Goal: Task Accomplishment & Management: Manage account settings

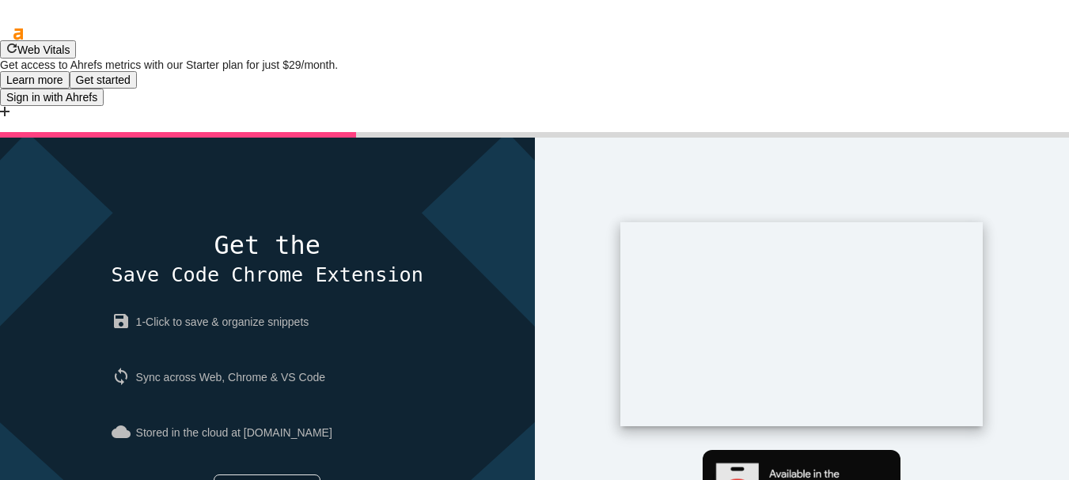
click at [271, 475] on link "Maybe later" at bounding box center [267, 489] width 107 height 28
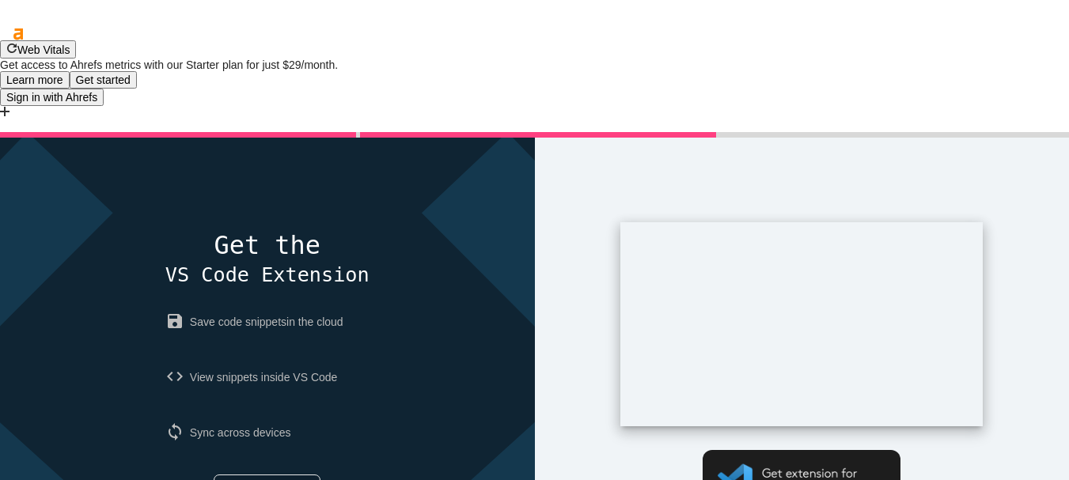
click at [266, 475] on link "Maybe later" at bounding box center [267, 489] width 107 height 28
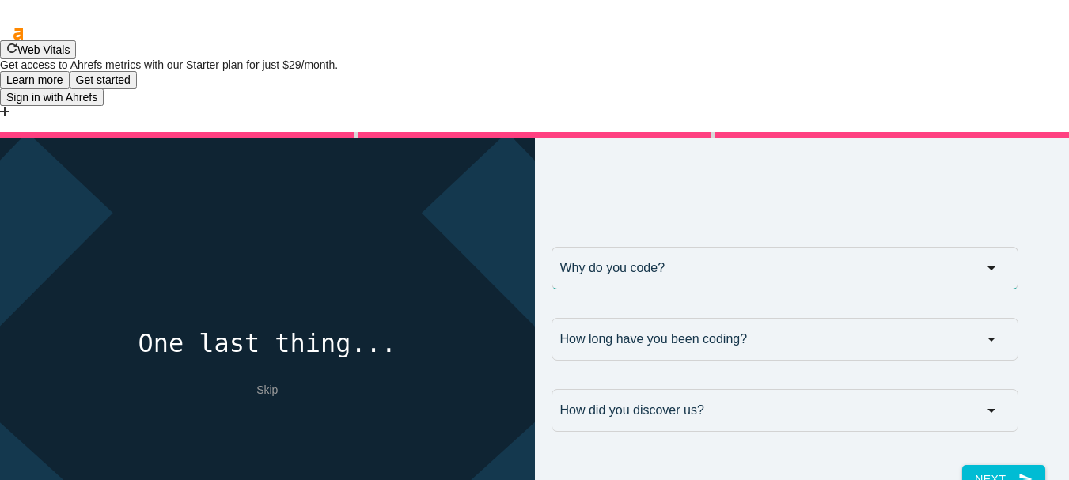
click at [659, 247] on input "Why do you code?" at bounding box center [785, 268] width 467 height 43
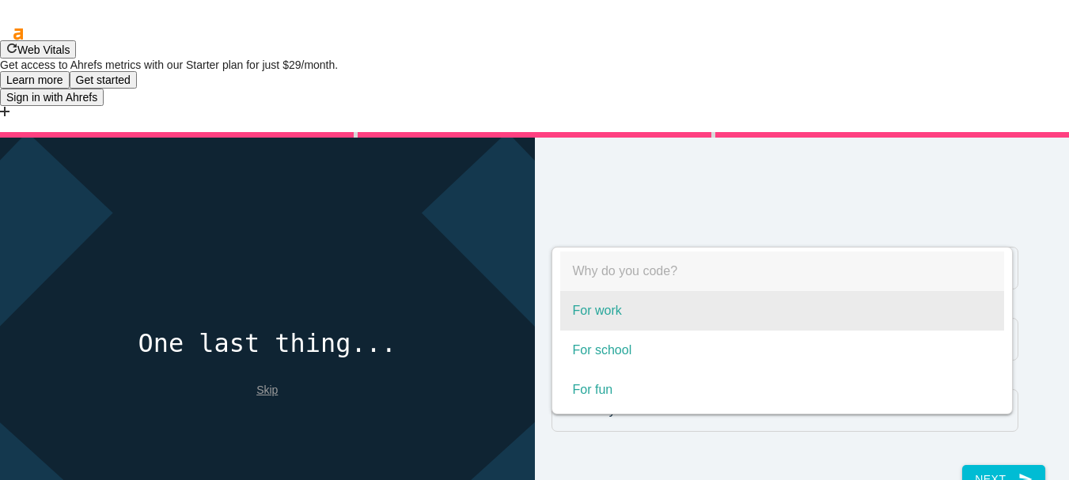
click at [587, 291] on span "For work" at bounding box center [782, 311] width 444 height 40
select select "For work"
type input "For work"
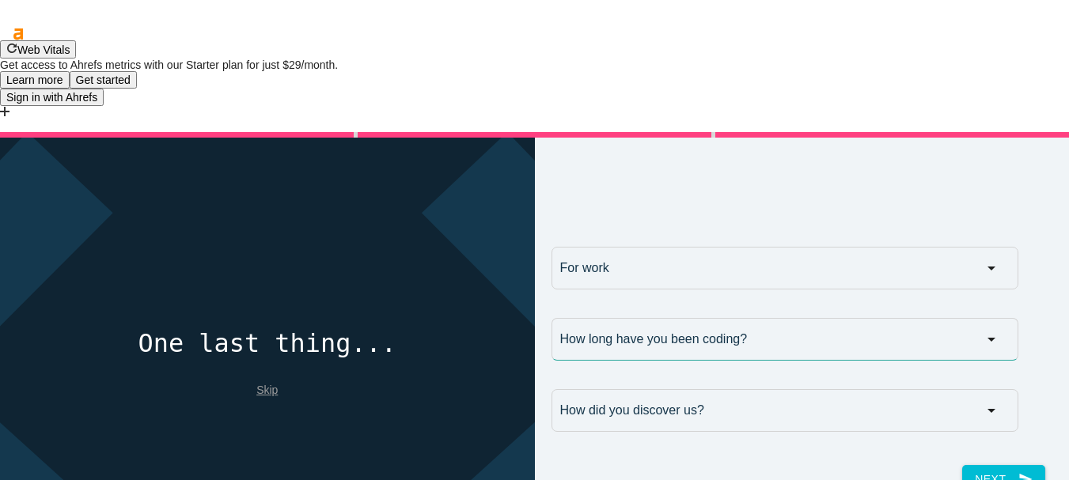
click at [675, 318] on input "How long have you been coding?" at bounding box center [785, 339] width 467 height 43
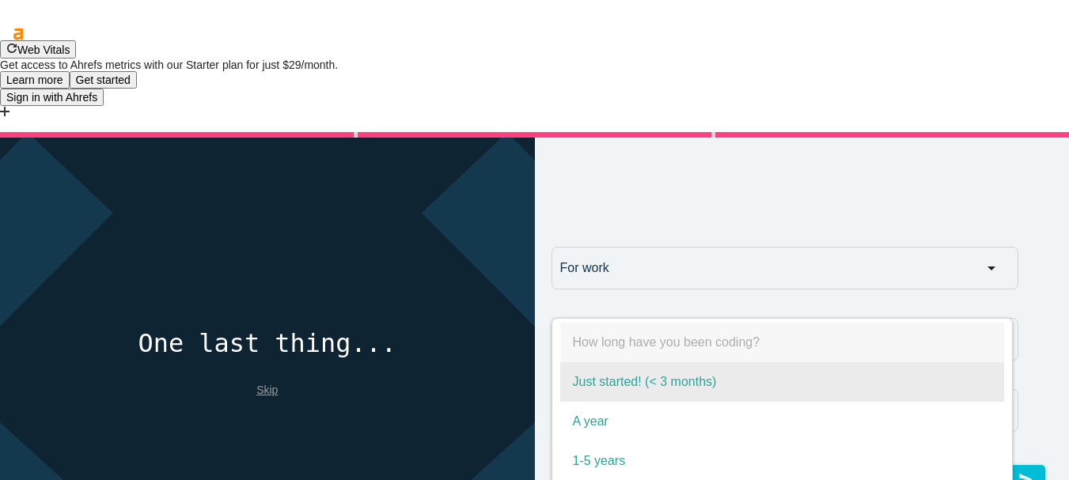
click at [610, 363] on span "Just started! (< 3 months)" at bounding box center [782, 383] width 444 height 40
select select "Just started! (< 3 months)"
type input "Just started! (< 3 months)"
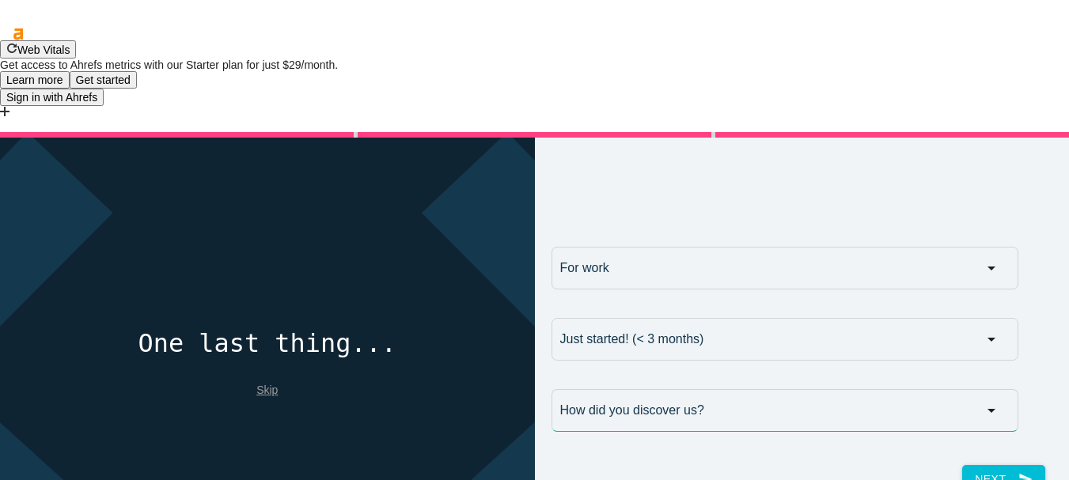
click at [621, 389] on input "How did you discover us?" at bounding box center [785, 410] width 467 height 43
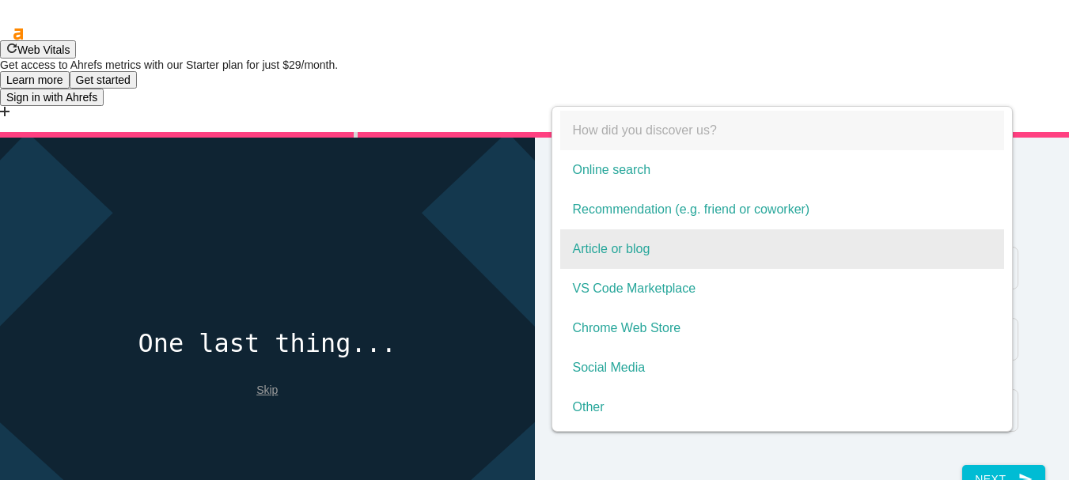
click at [637, 230] on span "Article or blog" at bounding box center [782, 250] width 444 height 40
select select "Article or blog"
type input "Article or blog"
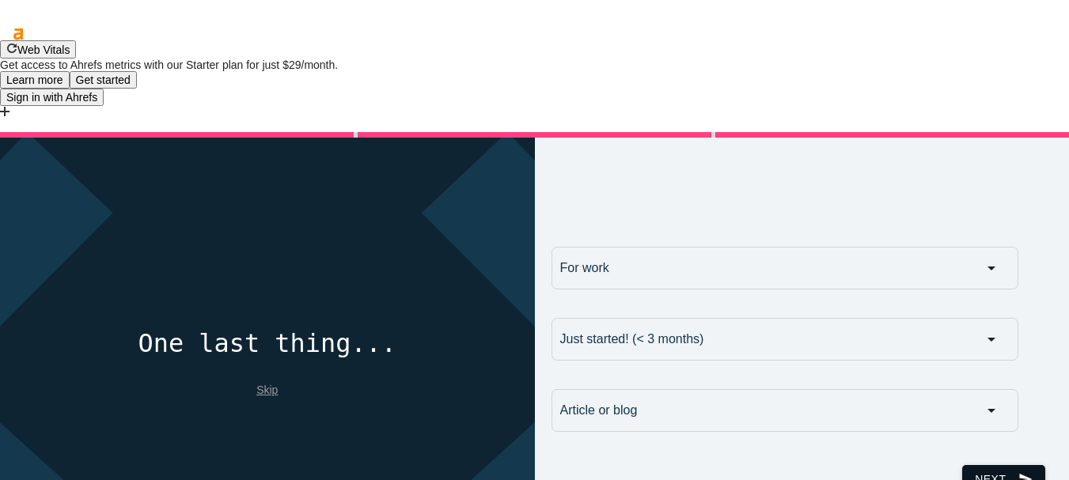
click at [978, 465] on button "Next send" at bounding box center [1004, 479] width 82 height 28
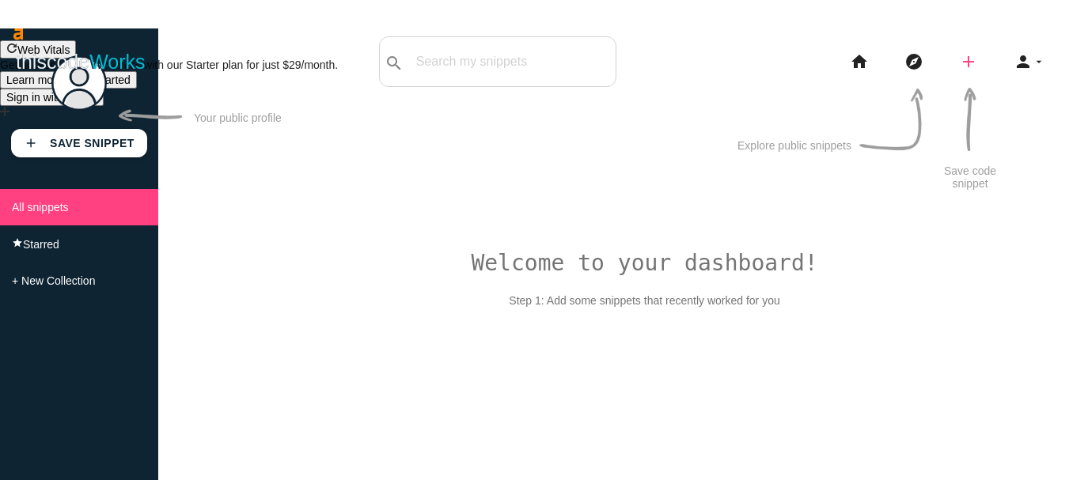
click at [974, 65] on icon "add" at bounding box center [968, 61] width 19 height 51
click at [1020, 183] on div "Welcome to your dashboard! Step 1: Add some snippets that recently worked for y…" at bounding box center [613, 423] width 911 height 480
click at [1037, 62] on icon "arrow_drop_down" at bounding box center [1039, 61] width 13 height 51
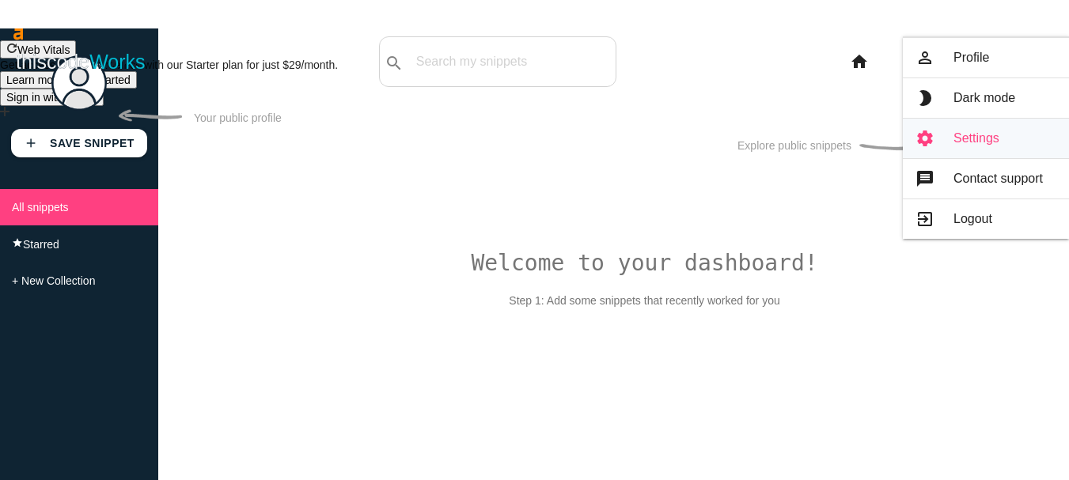
click at [978, 137] on link "settings Settings" at bounding box center [986, 139] width 166 height 40
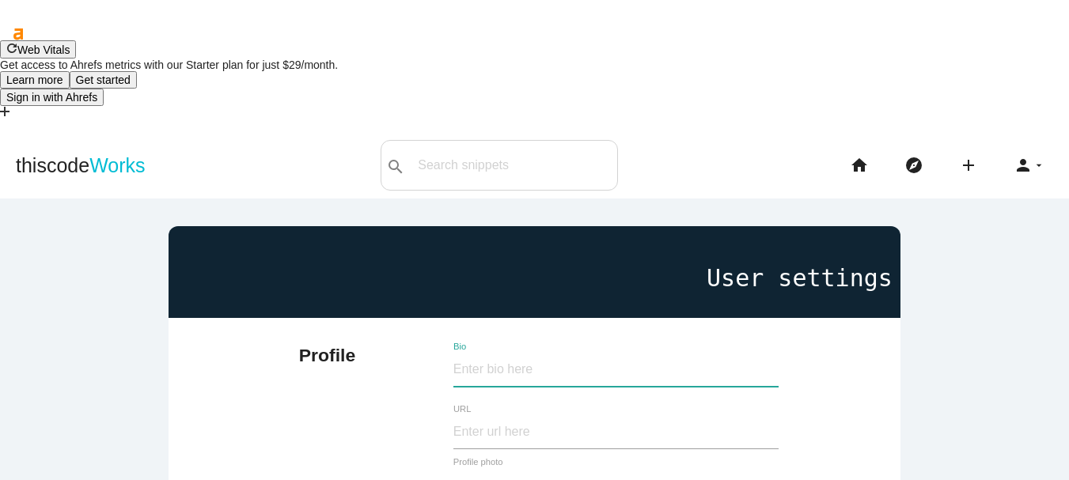
click at [500, 353] on input "Bio" at bounding box center [616, 370] width 325 height 34
paste input "At Nurse Next Door, we go beyond home care. We believe seniors should have choi…"
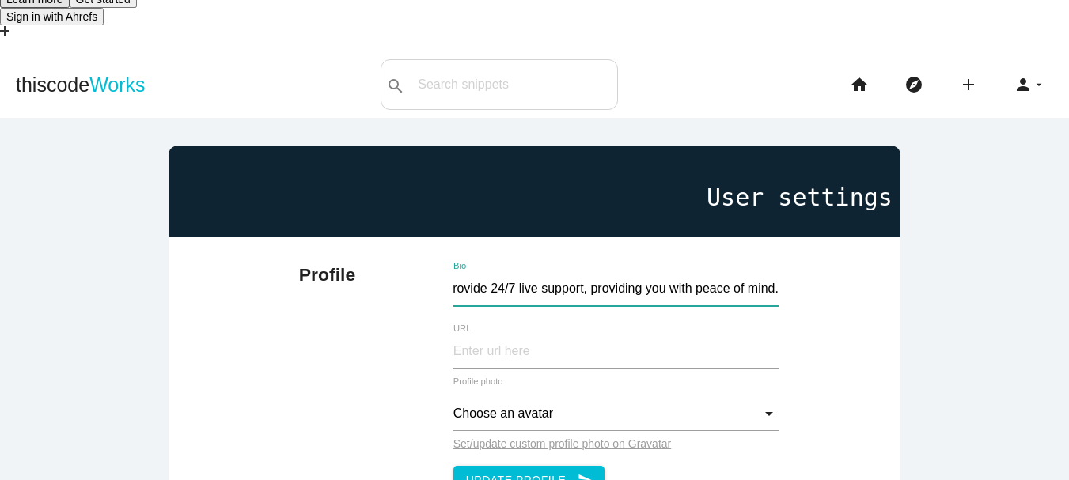
scroll to position [79, 0]
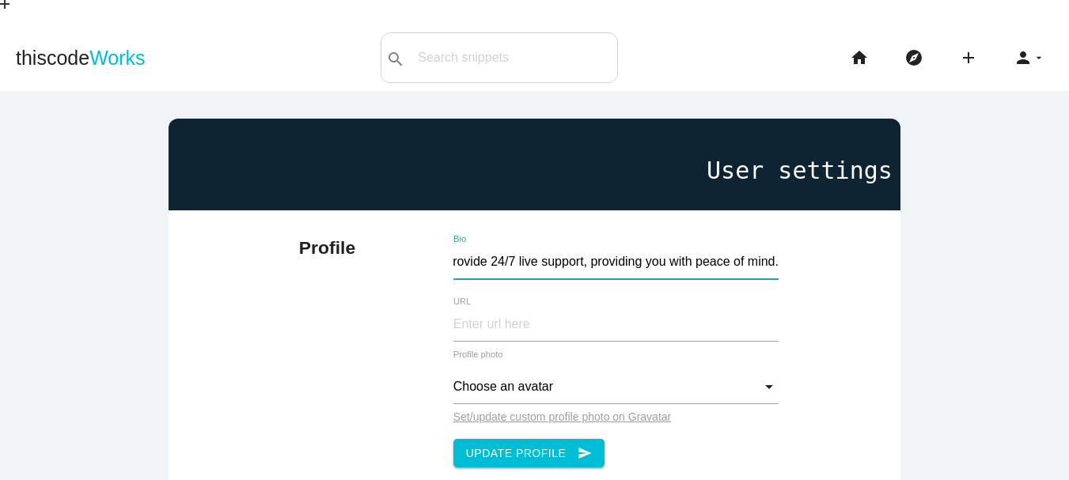
type input "At Nurse Next Door, we go beyond home care. We believe seniors should have choi…"
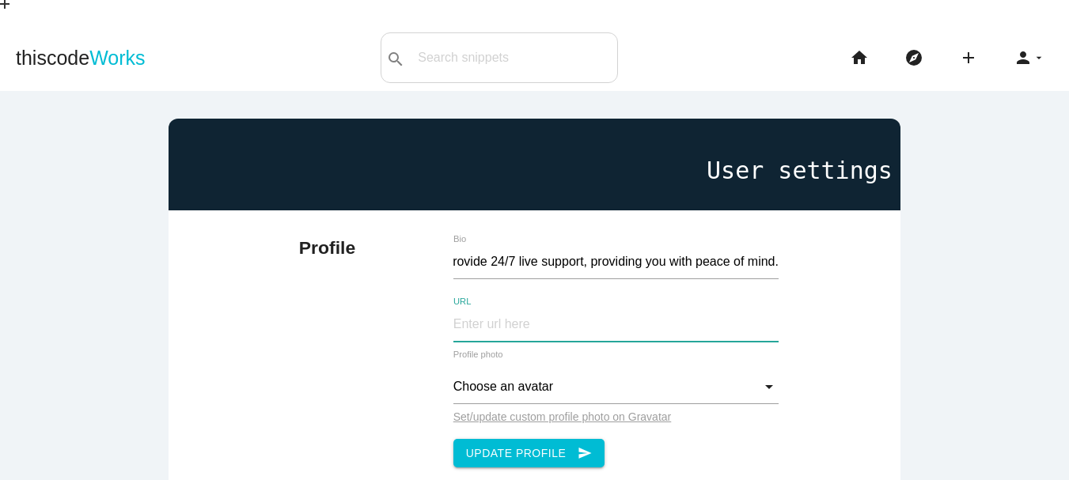
scroll to position [0, 0]
click at [516, 308] on input "URL" at bounding box center [616, 325] width 325 height 34
paste input "[URL][DOMAIN_NAME]"
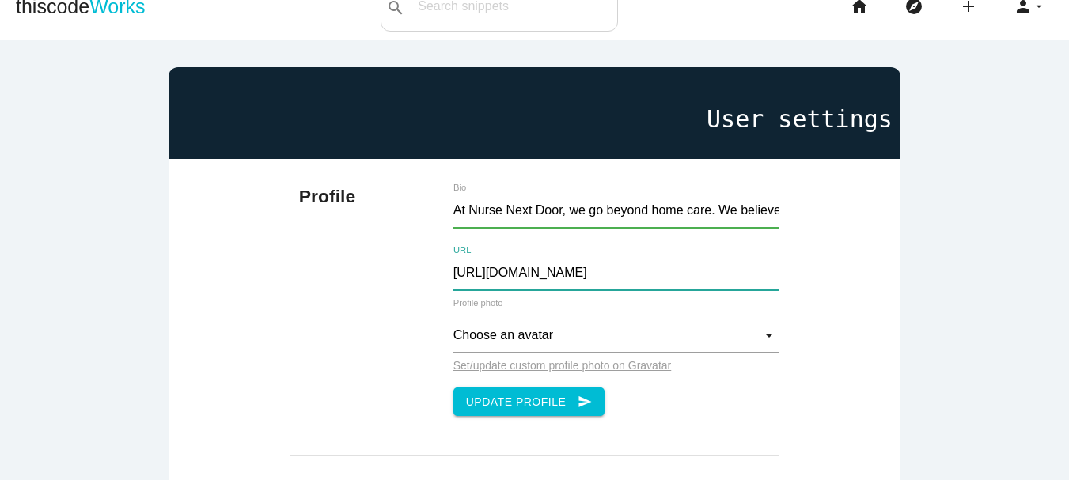
scroll to position [158, 0]
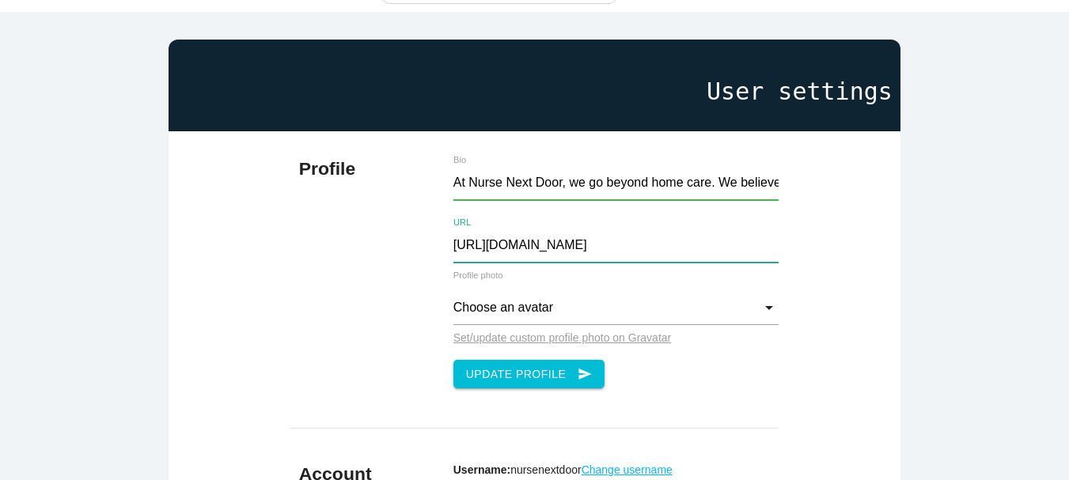
type input "[URL][DOMAIN_NAME]"
click at [570, 291] on input "Choose an avatar" at bounding box center [616, 308] width 325 height 34
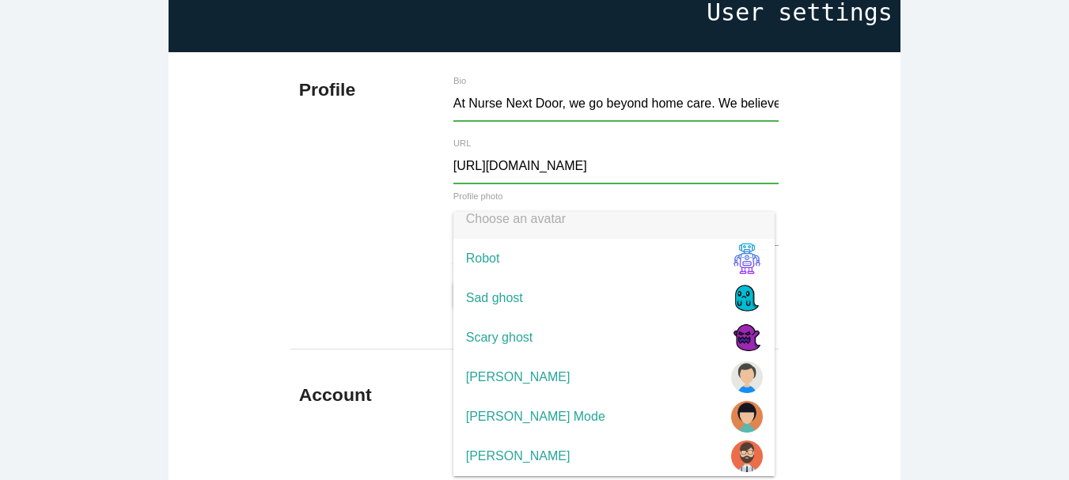
scroll to position [0, 0]
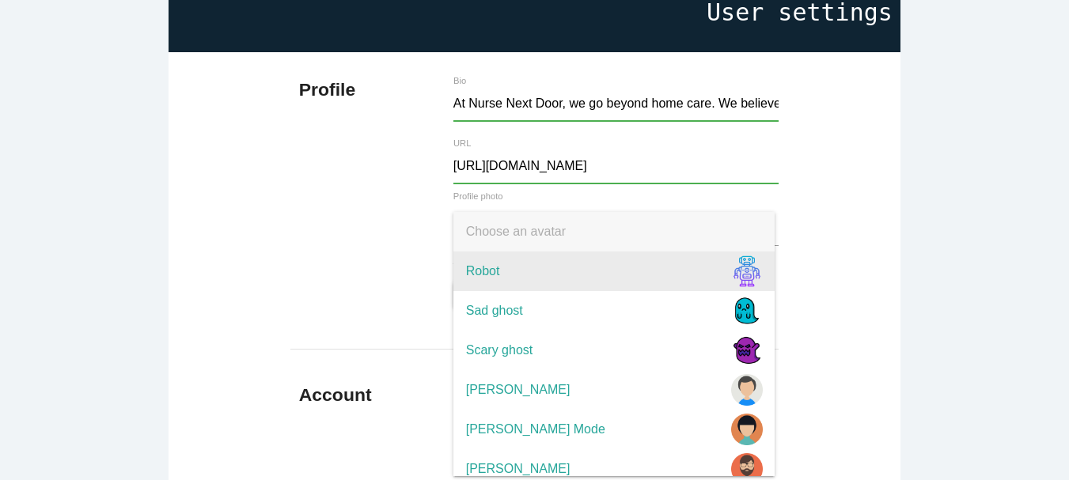
click at [551, 252] on span "Robot" at bounding box center [614, 272] width 321 height 40
type input "Robot"
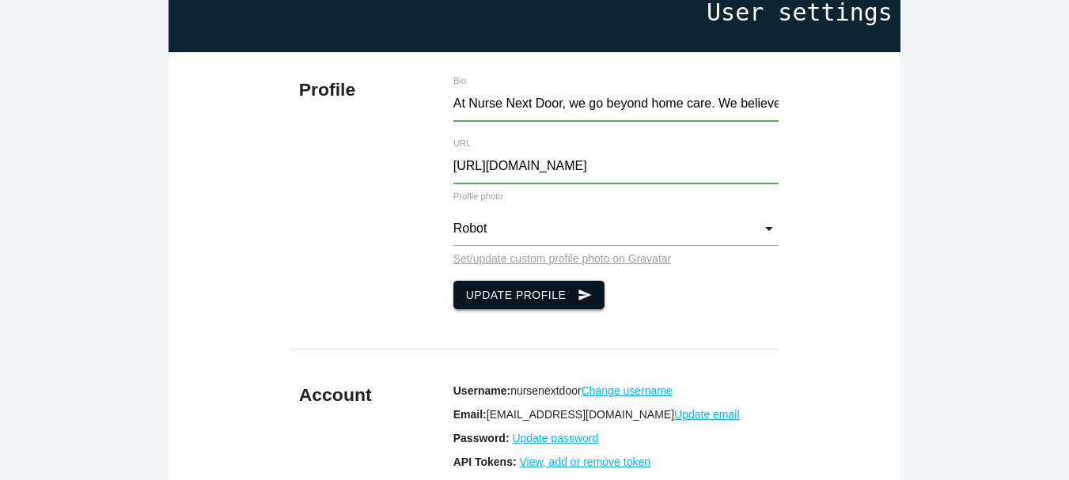
click at [507, 281] on button "Update Profile send" at bounding box center [530, 295] width 152 height 28
